Goal: Navigation & Orientation: Find specific page/section

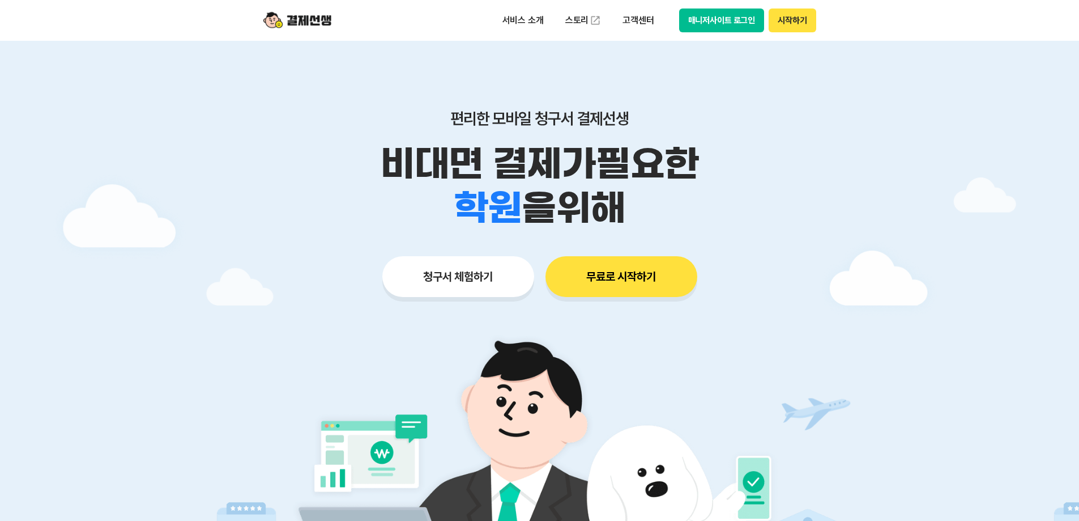
click at [711, 27] on button "매니저사이트 로그인" at bounding box center [722, 20] width 86 height 24
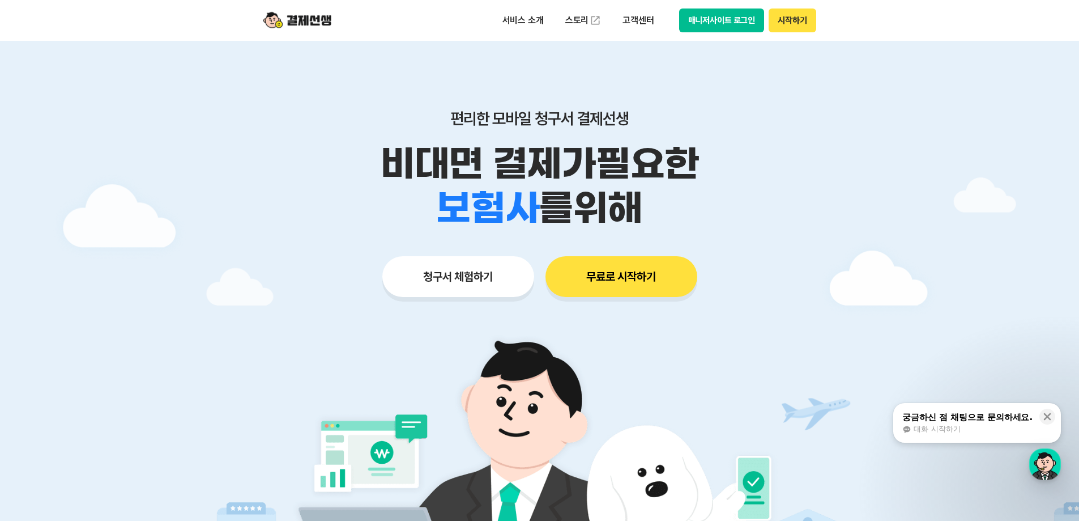
click at [697, 24] on button "매니저사이트 로그인" at bounding box center [722, 20] width 86 height 24
click at [716, 20] on button "매니저사이트 로그인" at bounding box center [722, 20] width 86 height 24
click at [728, 26] on button "매니저사이트 로그인" at bounding box center [722, 20] width 86 height 24
click at [722, 23] on button "매니저사이트 로그인" at bounding box center [722, 20] width 86 height 24
click at [954, 419] on div "궁금하신 점 채팅으로 문의하세요." at bounding box center [968, 416] width 130 height 11
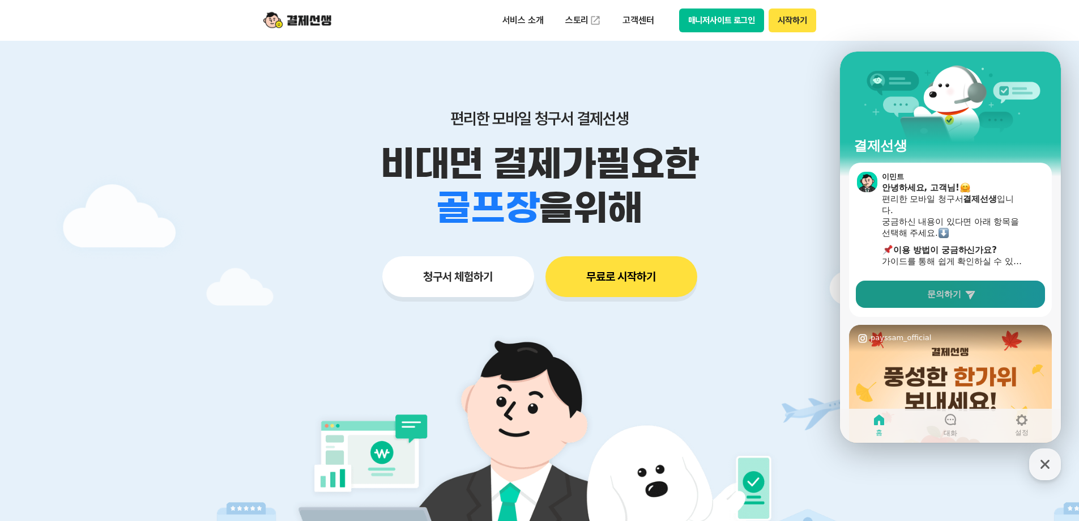
click at [928, 294] on span "문의하기" at bounding box center [945, 293] width 34 height 11
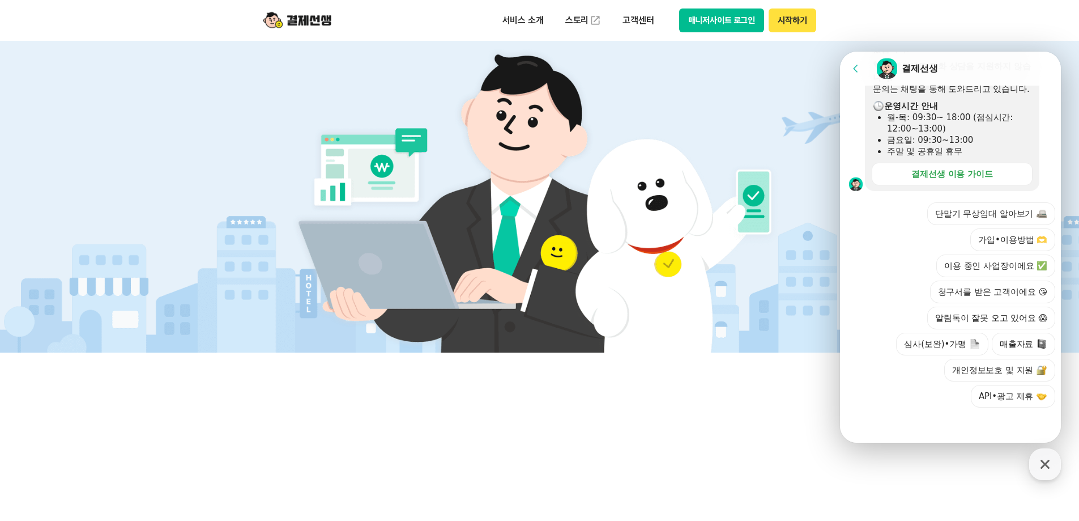
scroll to position [661, 0]
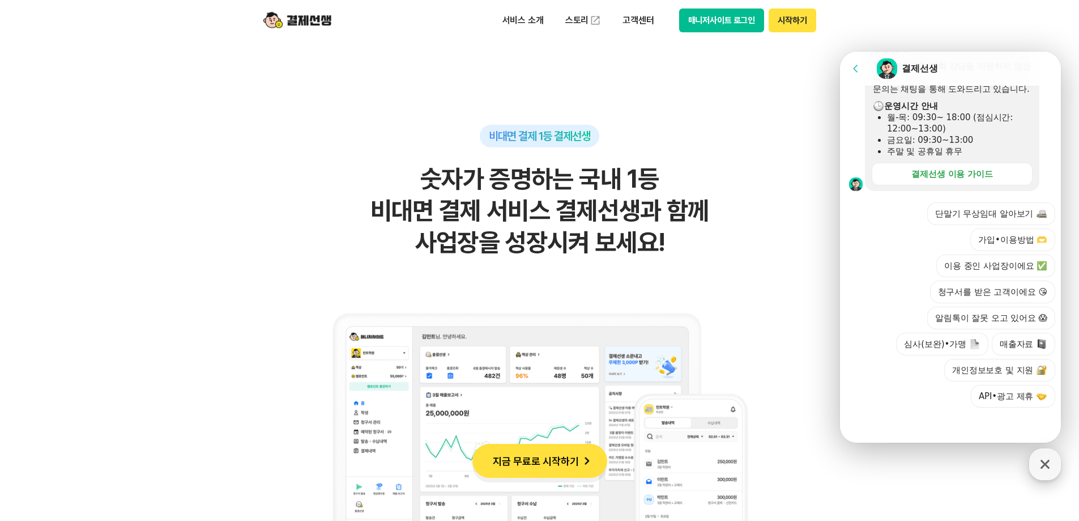
drag, startPoint x: 1053, startPoint y: 469, endPoint x: 1045, endPoint y: 464, distance: 8.6
click at [1053, 469] on icon "button" at bounding box center [1045, 464] width 20 height 20
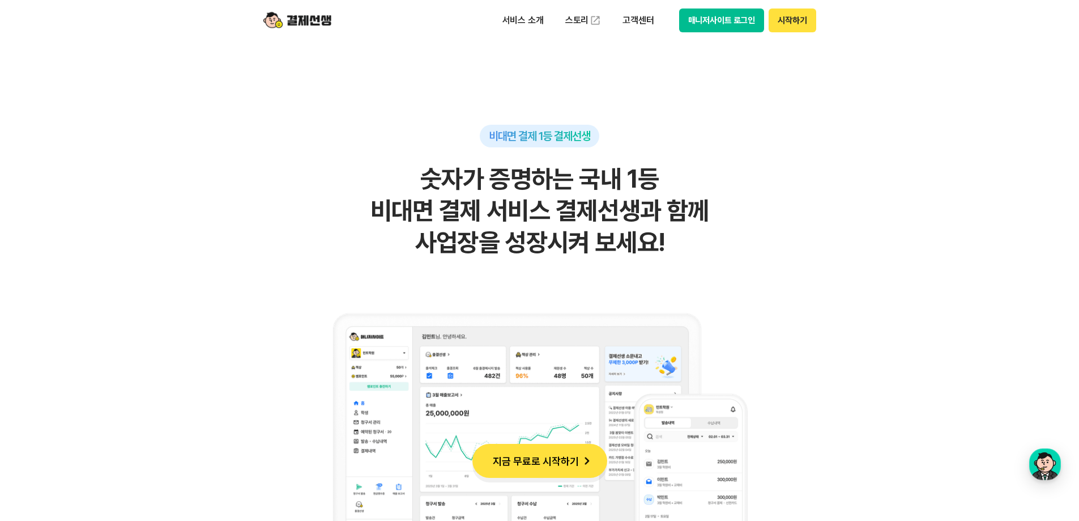
click at [710, 13] on button "매니저사이트 로그인" at bounding box center [722, 20] width 86 height 24
click at [694, 23] on button "매니저사이트 로그인" at bounding box center [722, 20] width 86 height 24
click at [723, 22] on button "매니저사이트 로그인" at bounding box center [722, 20] width 86 height 24
click at [703, 26] on button "매니저사이트 로그인" at bounding box center [722, 20] width 86 height 24
click at [692, 28] on button "매니저사이트 로그인" at bounding box center [722, 20] width 86 height 24
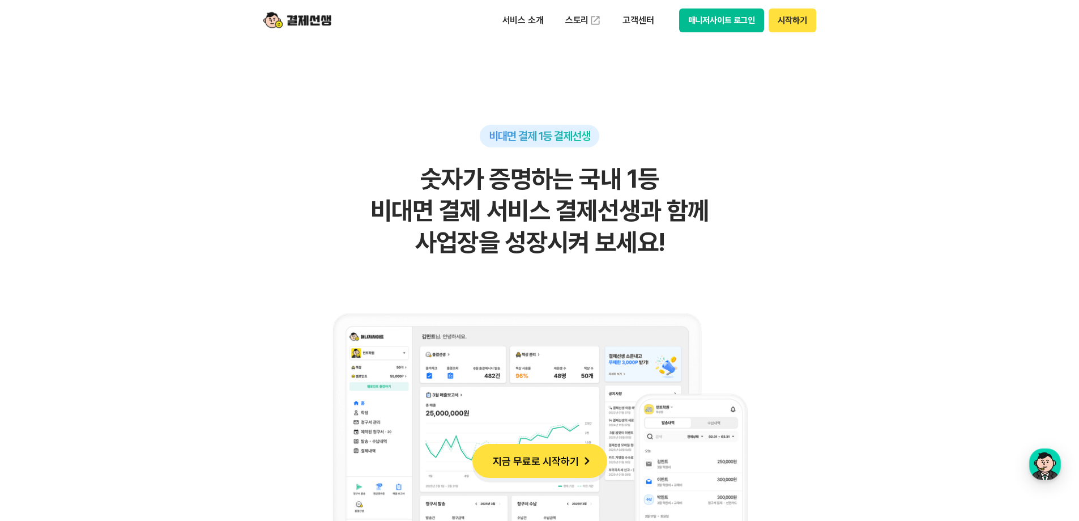
click at [718, 23] on button "매니저사이트 로그인" at bounding box center [722, 20] width 86 height 24
click at [713, 19] on button "매니저사이트 로그인" at bounding box center [722, 20] width 86 height 24
drag, startPoint x: 841, startPoint y: 0, endPoint x: 750, endPoint y: 139, distance: 166.3
click at [750, 139] on div "비대면 결제 1등 결제선생 숫자가 증명하는 국내 1등 비대면 결제 서비스 결제선생과 함께 사업장을 성장시켜 보세요!" at bounding box center [539, 391] width 555 height 533
drag, startPoint x: 1021, startPoint y: 1, endPoint x: 726, endPoint y: 27, distance: 296.4
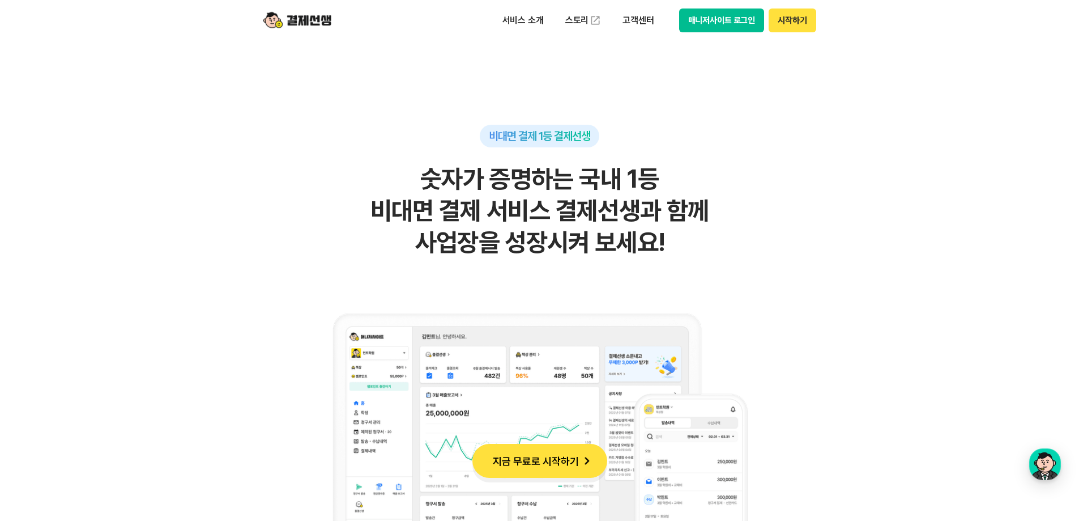
click at [726, 27] on button "매니저사이트 로그인" at bounding box center [722, 20] width 86 height 24
click at [734, 16] on button "매니저사이트 로그인" at bounding box center [722, 20] width 86 height 24
